Goal: Task Accomplishment & Management: Manage account settings

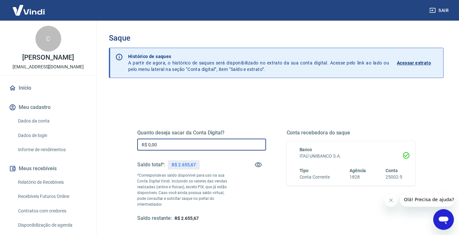
drag, startPoint x: 173, startPoint y: 144, endPoint x: 127, endPoint y: 138, distance: 46.4
click at [127, 138] on div "Quanto deseja sacar da Conta Digital? R$ 0,00 ​ Saldo total*: R$ 2.655,67 *Corr…" at bounding box center [276, 178] width 309 height 155
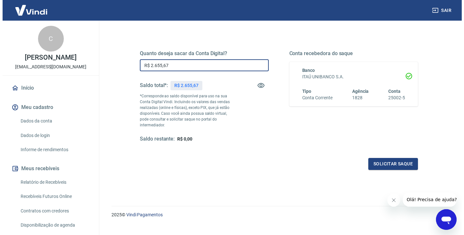
scroll to position [84, 0]
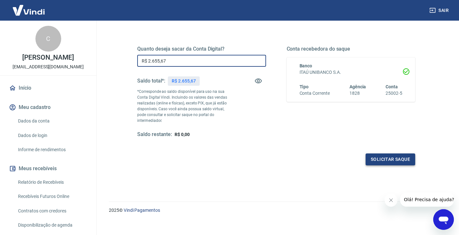
type input "R$ 2.655,67"
click at [383, 153] on button "Solicitar saque" at bounding box center [390, 159] width 50 height 12
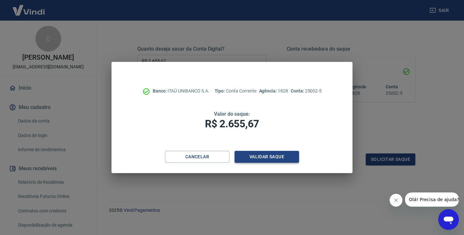
click at [274, 155] on button "Validar saque" at bounding box center [266, 157] width 64 height 12
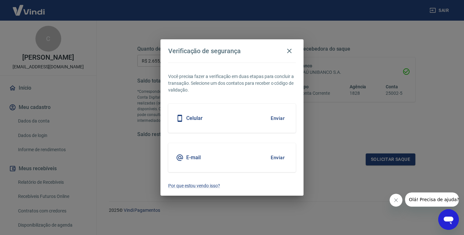
drag, startPoint x: 394, startPoint y: 201, endPoint x: 393, endPoint y: 197, distance: 3.3
click at [394, 200] on icon "Fechar mensagem da empresa" at bounding box center [395, 199] width 5 height 5
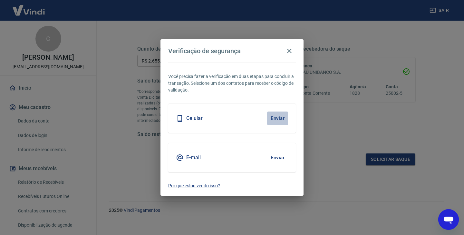
click at [278, 118] on button "Enviar" at bounding box center [277, 118] width 21 height 14
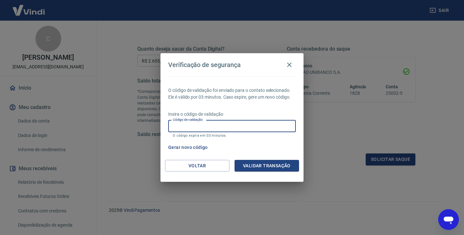
click at [237, 128] on input "Código de validação" at bounding box center [231, 126] width 127 height 12
type input "582555"
click at [256, 164] on button "Validar transação" at bounding box center [266, 166] width 64 height 12
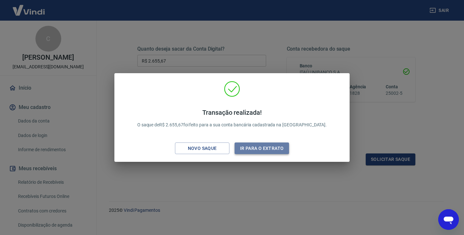
click at [264, 149] on button "Ir para o extrato" at bounding box center [261, 148] width 54 height 12
